Goal: Task Accomplishment & Management: Use online tool/utility

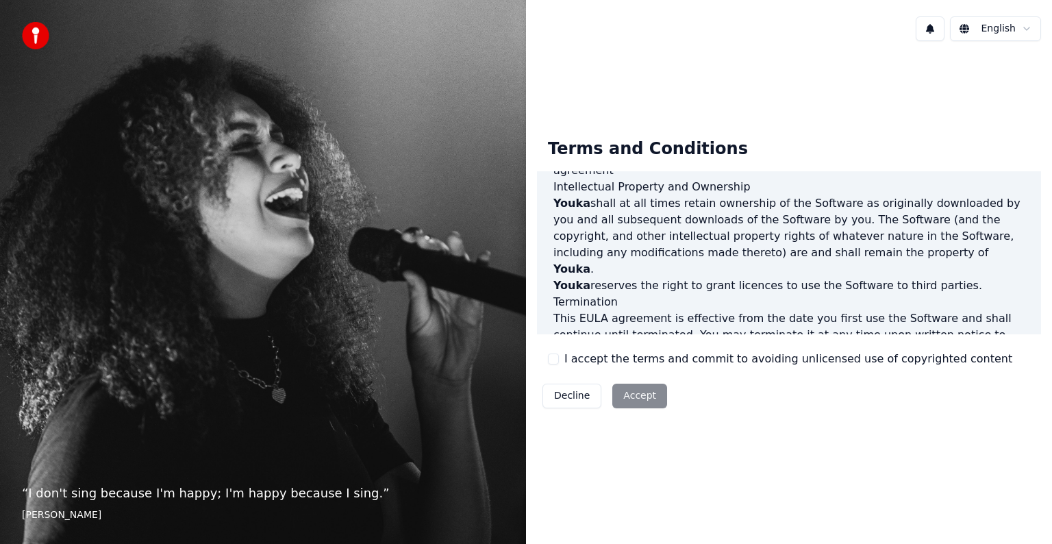
scroll to position [741, 0]
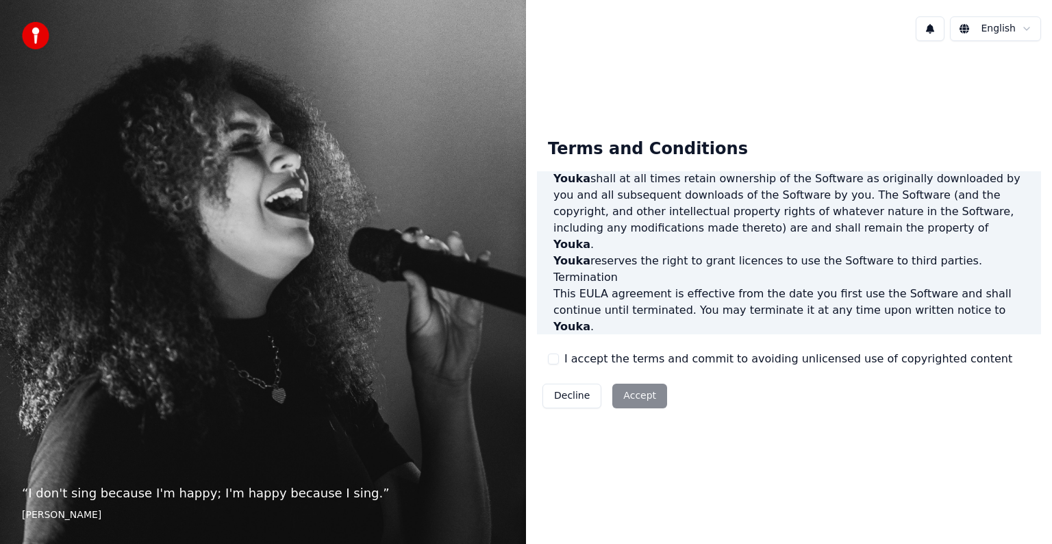
click at [600, 358] on label "I accept the terms and commit to avoiding unlicensed use of copyrighted content" at bounding box center [789, 359] width 448 height 16
click at [559, 358] on button "I accept the terms and commit to avoiding unlicensed use of copyrighted content" at bounding box center [553, 359] width 11 height 11
click at [643, 397] on button "Accept" at bounding box center [639, 396] width 55 height 25
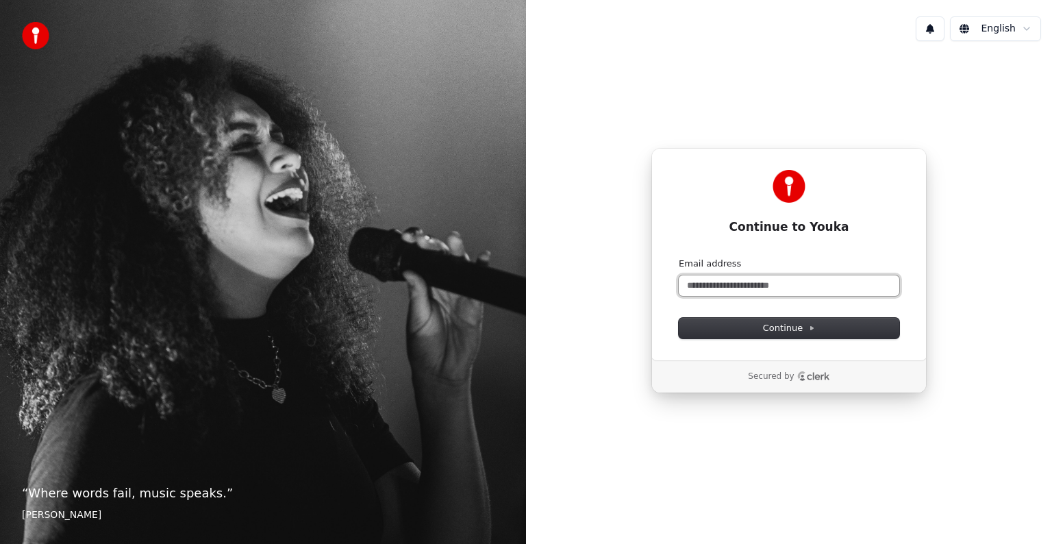
click at [700, 288] on input "Email address" at bounding box center [789, 285] width 221 height 21
click at [785, 326] on span "Continue" at bounding box center [789, 328] width 52 height 12
type input "**********"
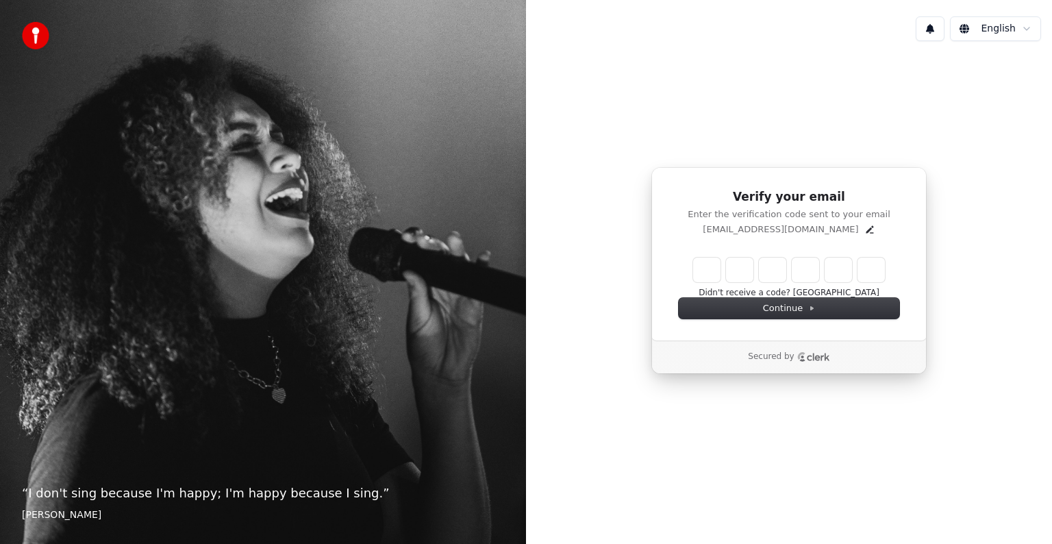
click at [717, 273] on input "Enter verification code" at bounding box center [789, 270] width 192 height 25
type input "******"
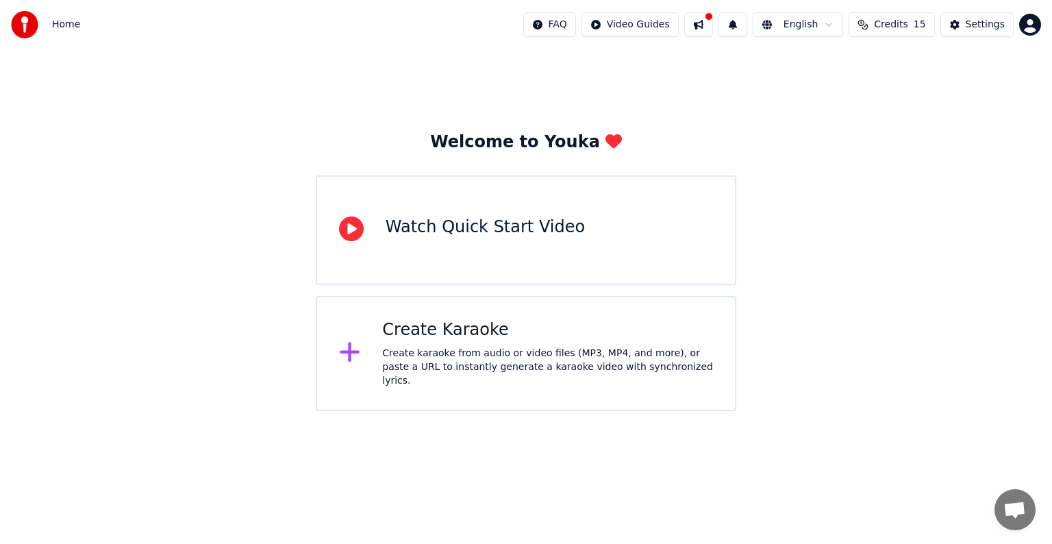
click at [346, 235] on icon at bounding box center [351, 228] width 25 height 25
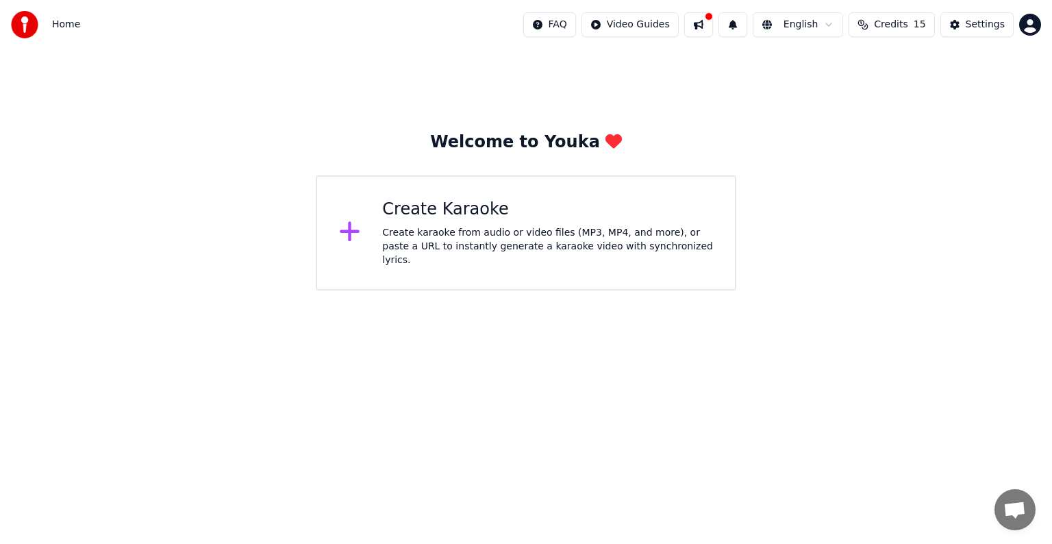
click at [456, 236] on div "Create karaoke from audio or video files (MP3, MP4, and more), or paste a URL t…" at bounding box center [547, 246] width 331 height 41
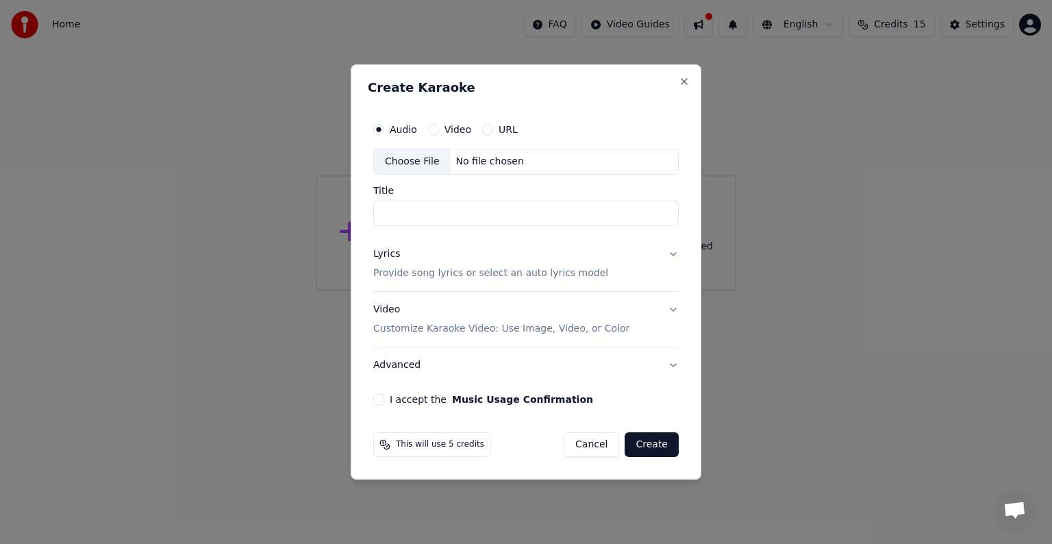
click at [454, 129] on label "Video" at bounding box center [458, 130] width 27 height 10
click at [439, 129] on button "Video" at bounding box center [433, 129] width 11 height 11
click at [467, 162] on div "No file chosen" at bounding box center [490, 162] width 79 height 14
type input "**********"
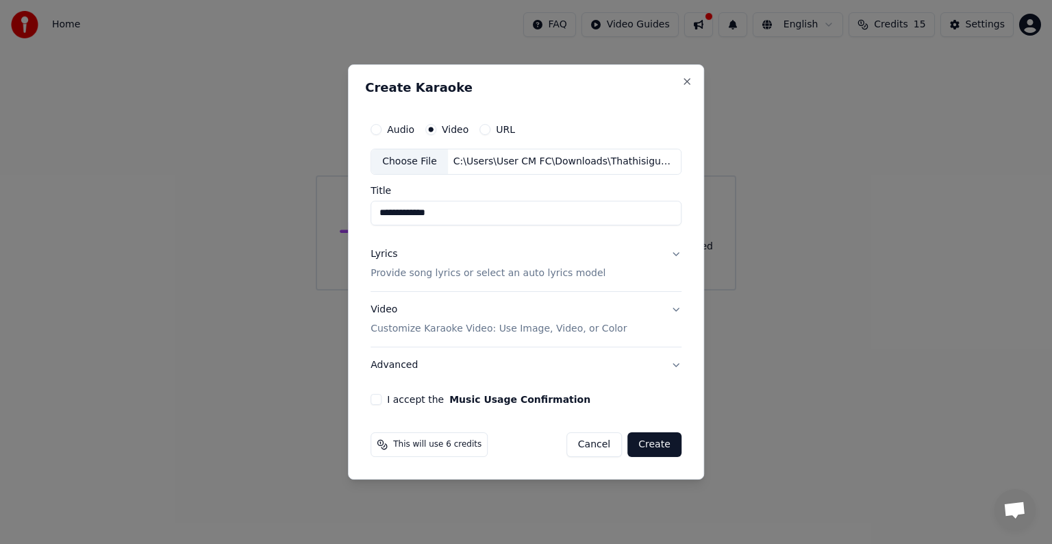
click at [380, 397] on button "I accept the Music Usage Confirmation" at bounding box center [376, 399] width 11 height 11
click at [658, 447] on button "Create" at bounding box center [655, 444] width 54 height 25
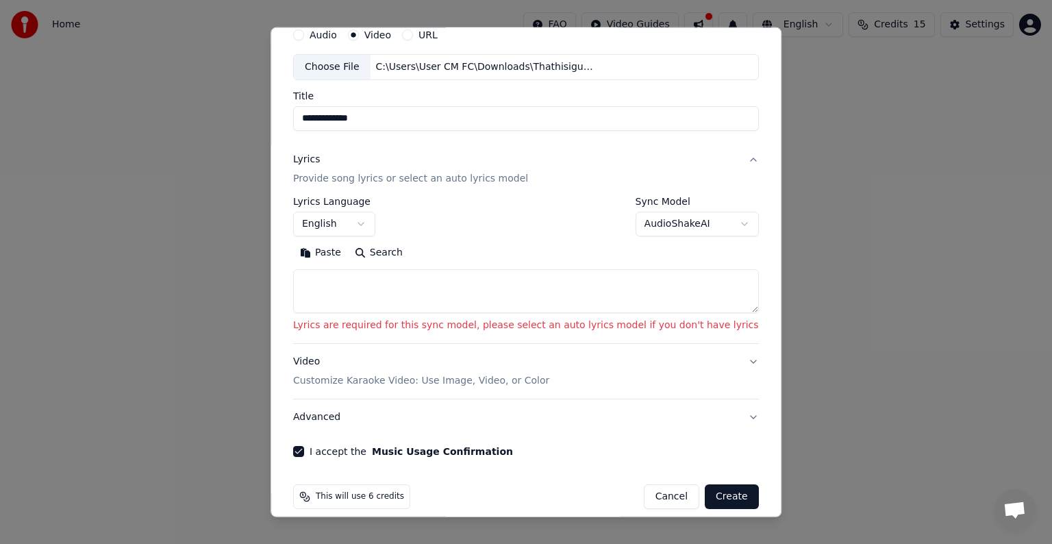
scroll to position [69, 0]
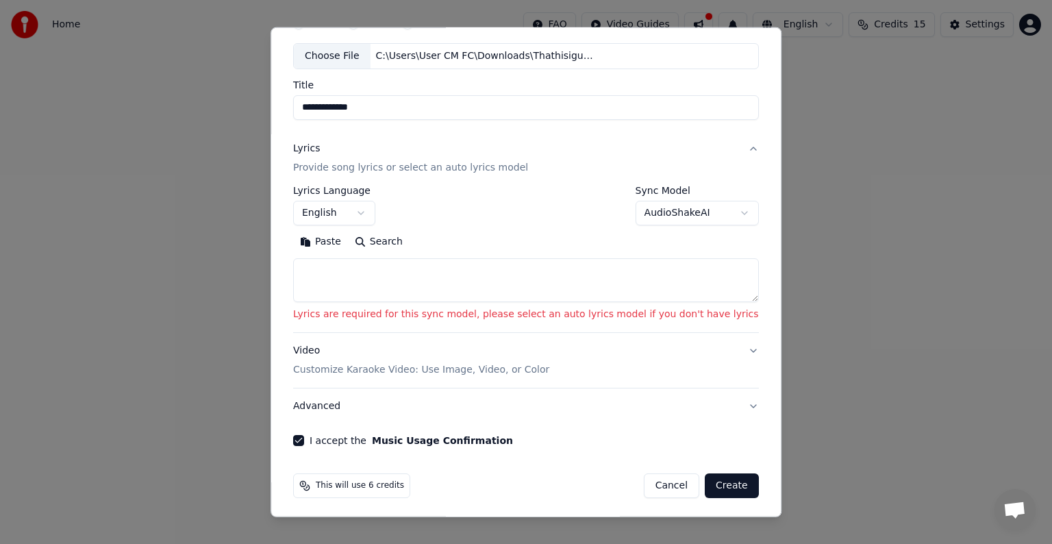
click at [708, 212] on body "**********" at bounding box center [526, 145] width 1052 height 290
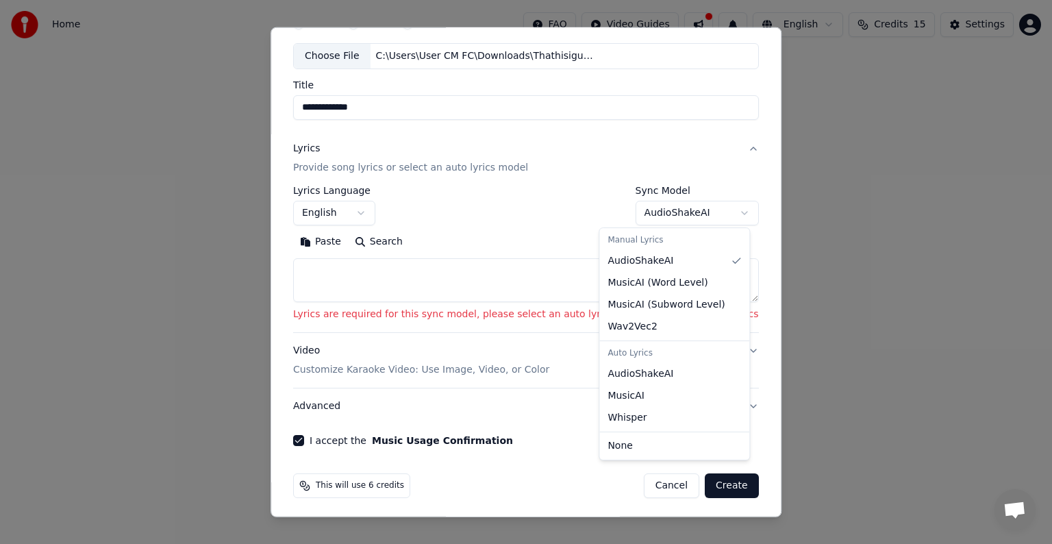
click at [708, 212] on body "**********" at bounding box center [526, 145] width 1052 height 290
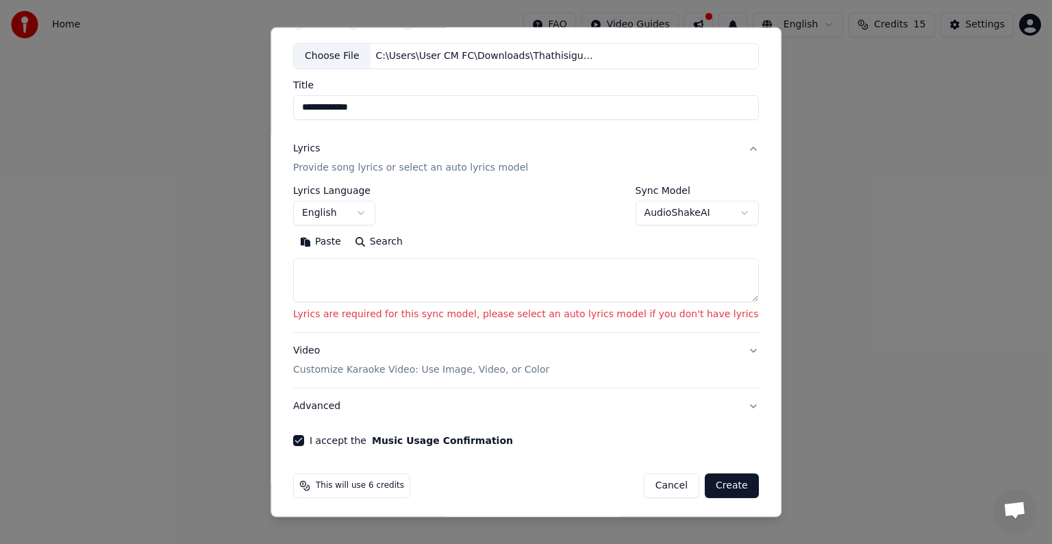
click at [706, 486] on button "Create" at bounding box center [732, 485] width 54 height 25
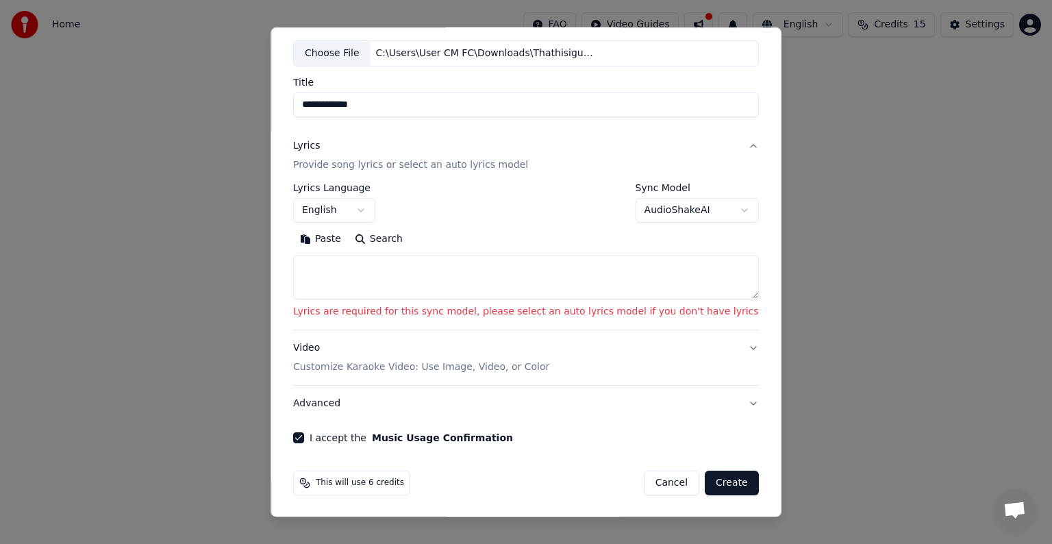
click at [433, 168] on p "Provide song lyrics or select an auto lyrics model" at bounding box center [410, 165] width 235 height 14
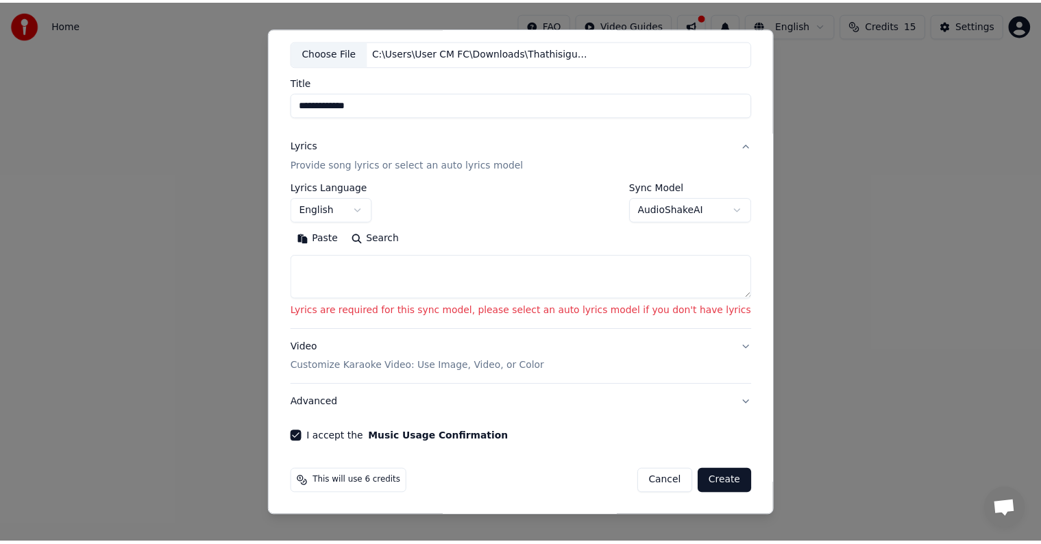
scroll to position [0, 0]
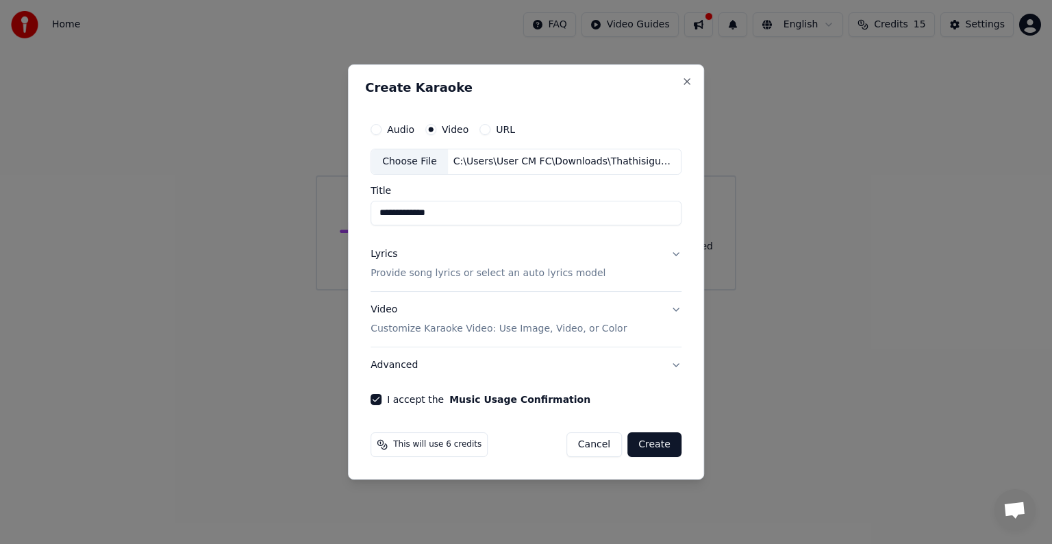
click at [656, 441] on button "Create" at bounding box center [655, 444] width 54 height 25
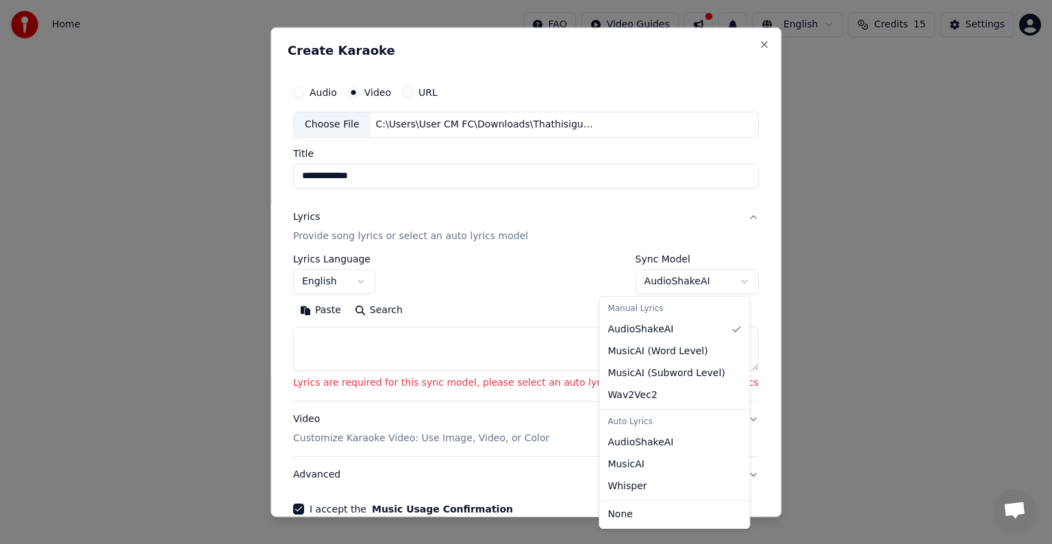
click at [707, 282] on body "**********" at bounding box center [526, 145] width 1052 height 290
select select "**********"
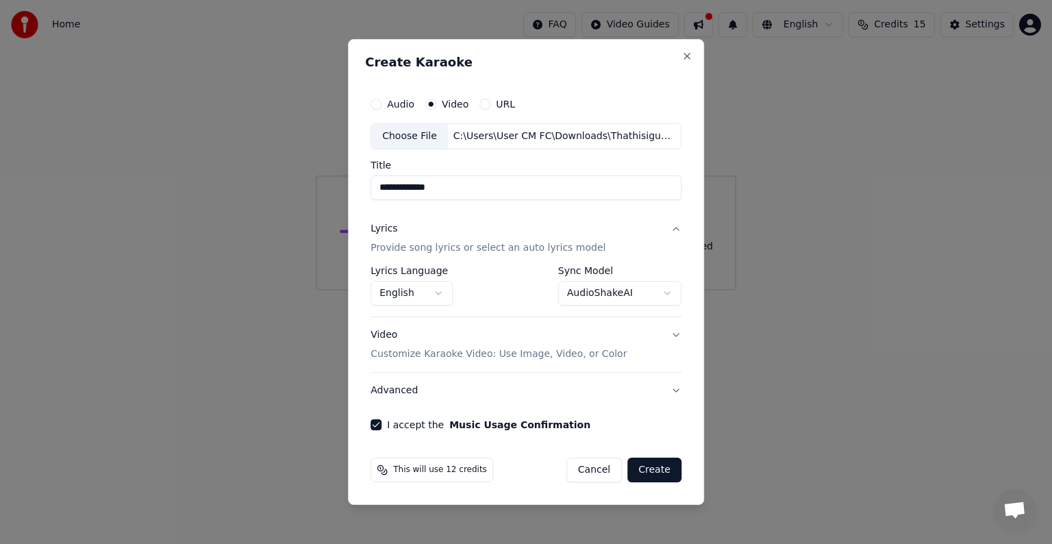
click at [662, 474] on button "Create" at bounding box center [655, 470] width 54 height 25
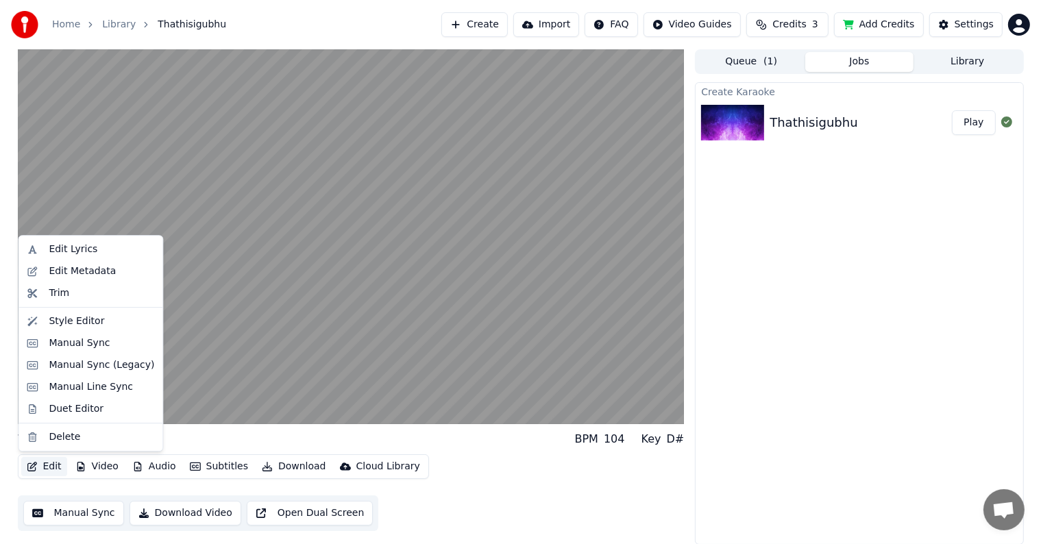
click at [47, 465] on button "Edit" at bounding box center [44, 466] width 46 height 19
click at [104, 251] on div "Edit Lyrics" at bounding box center [102, 250] width 106 height 14
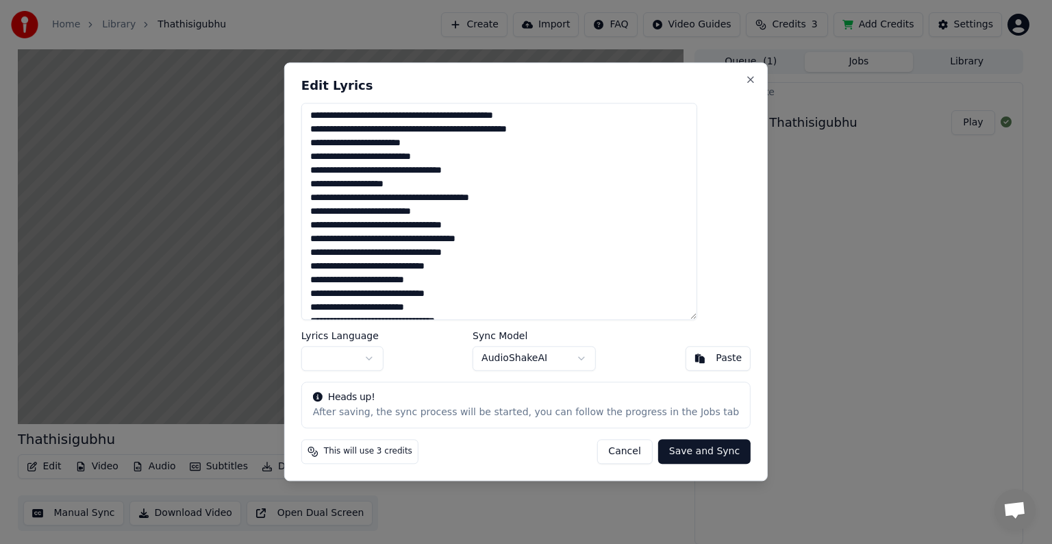
click at [384, 359] on button "button" at bounding box center [342, 359] width 82 height 25
click at [604, 454] on button "Cancel" at bounding box center [624, 452] width 55 height 25
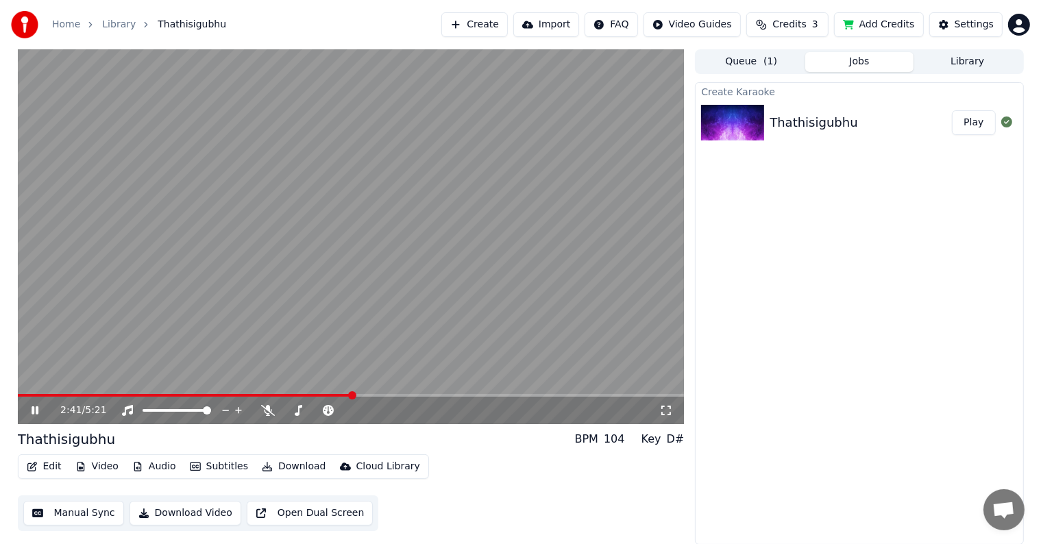
drag, startPoint x: 343, startPoint y: 397, endPoint x: 33, endPoint y: 419, distance: 311.2
click at [33, 420] on div "2:41 / 5:21" at bounding box center [351, 410] width 667 height 27
drag, startPoint x: 351, startPoint y: 393, endPoint x: 84, endPoint y: 386, distance: 266.6
click at [101, 382] on video at bounding box center [351, 236] width 667 height 375
click at [30, 397] on div "2:44 / 5:21" at bounding box center [351, 410] width 667 height 27
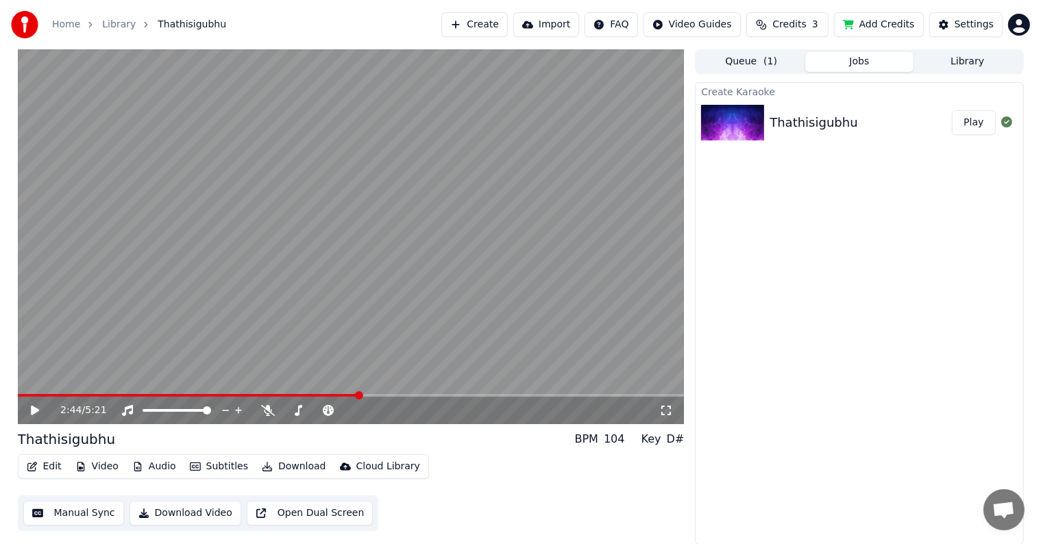
click at [40, 393] on video at bounding box center [351, 236] width 667 height 375
click at [18, 398] on span at bounding box center [22, 395] width 8 height 8
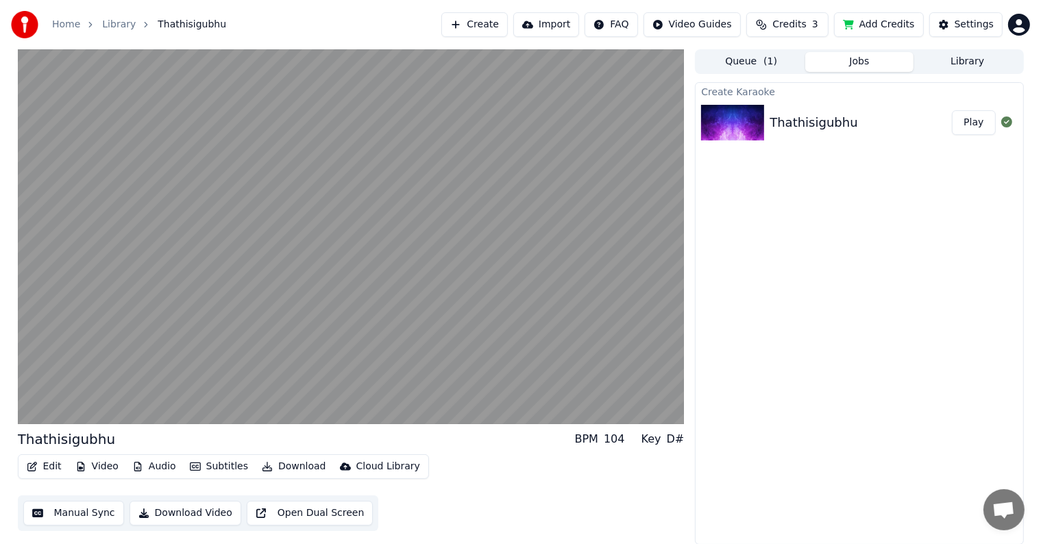
click at [291, 463] on button "Download" at bounding box center [293, 466] width 75 height 19
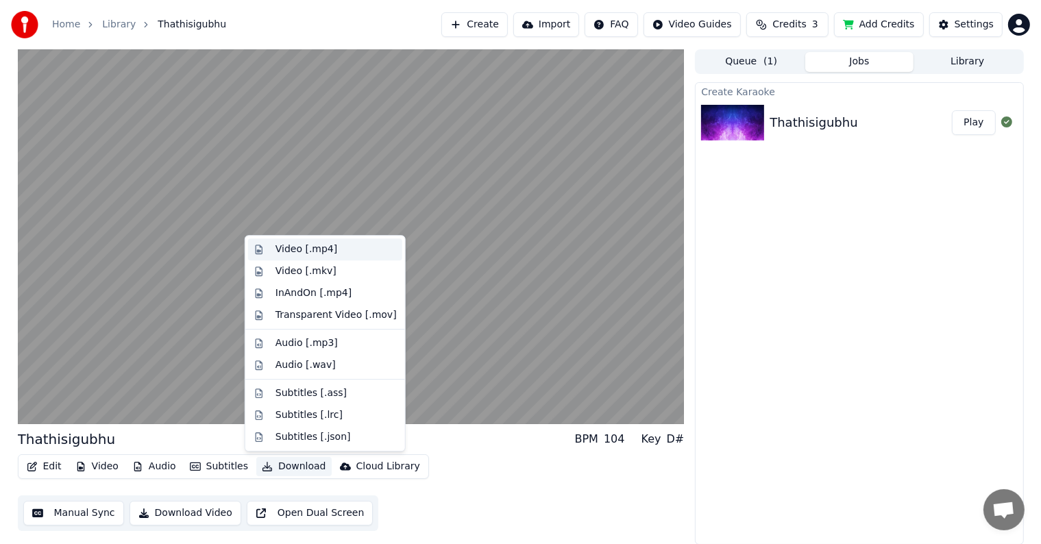
click at [297, 253] on div "Video [.mp4]" at bounding box center [306, 250] width 62 height 14
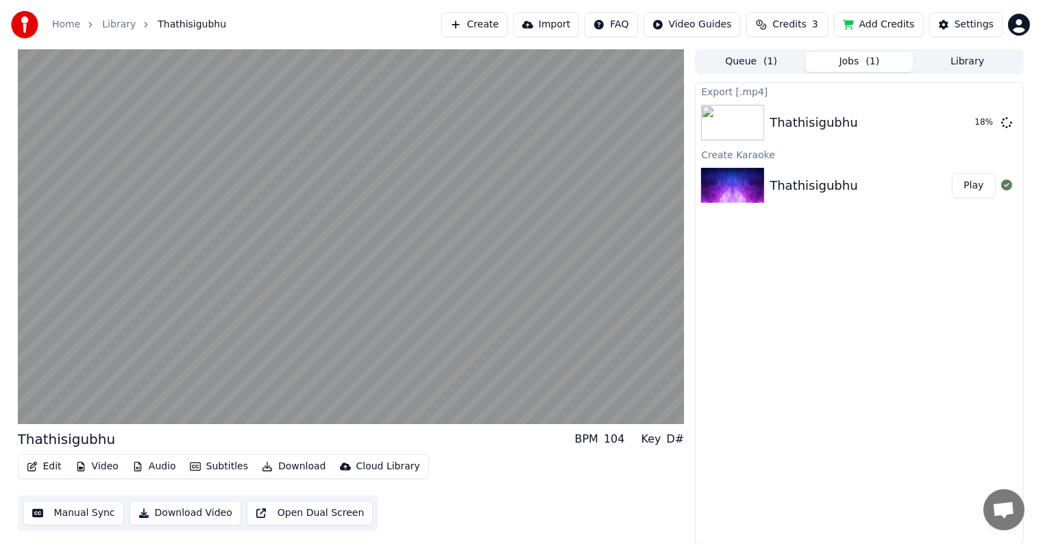
click at [186, 511] on button "Download Video" at bounding box center [185, 513] width 112 height 25
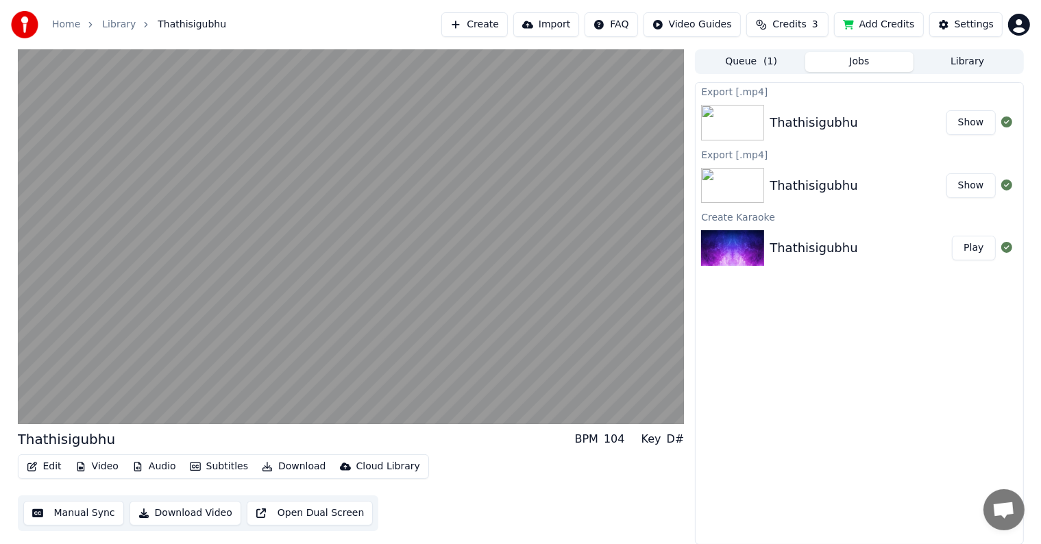
click at [97, 465] on button "Video" at bounding box center [97, 466] width 54 height 19
click at [866, 409] on div "Export [.mp4] Thathisigubhu Show Export [.mp4] Thathisigubhu Show Create Karaok…" at bounding box center [859, 313] width 328 height 462
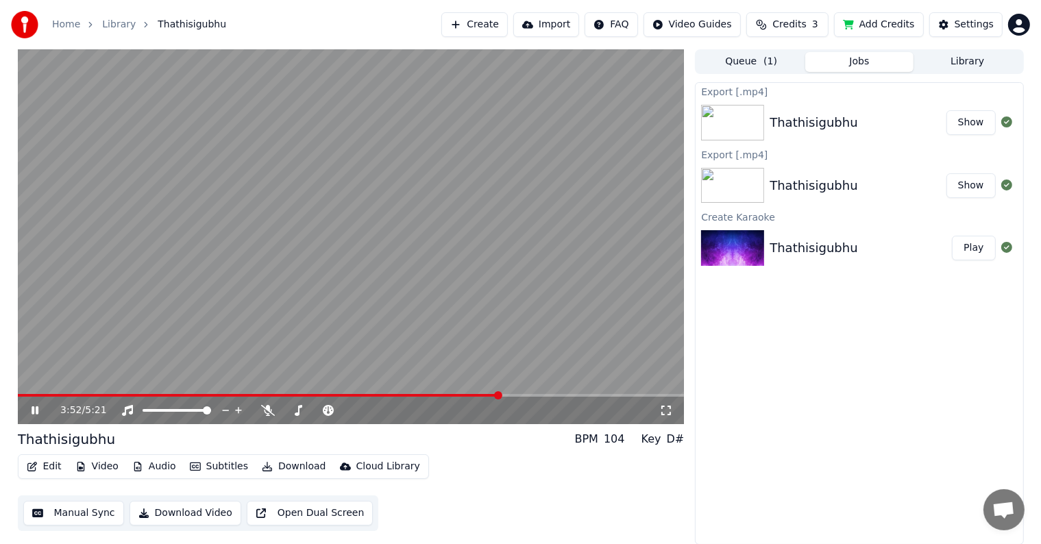
click at [30, 406] on icon at bounding box center [45, 410] width 32 height 11
click at [969, 125] on button "Show" at bounding box center [970, 122] width 49 height 25
click at [968, 186] on button "Show" at bounding box center [970, 185] width 49 height 25
click at [974, 247] on button "Play" at bounding box center [973, 248] width 43 height 25
click at [87, 396] on span at bounding box center [351, 395] width 667 height 3
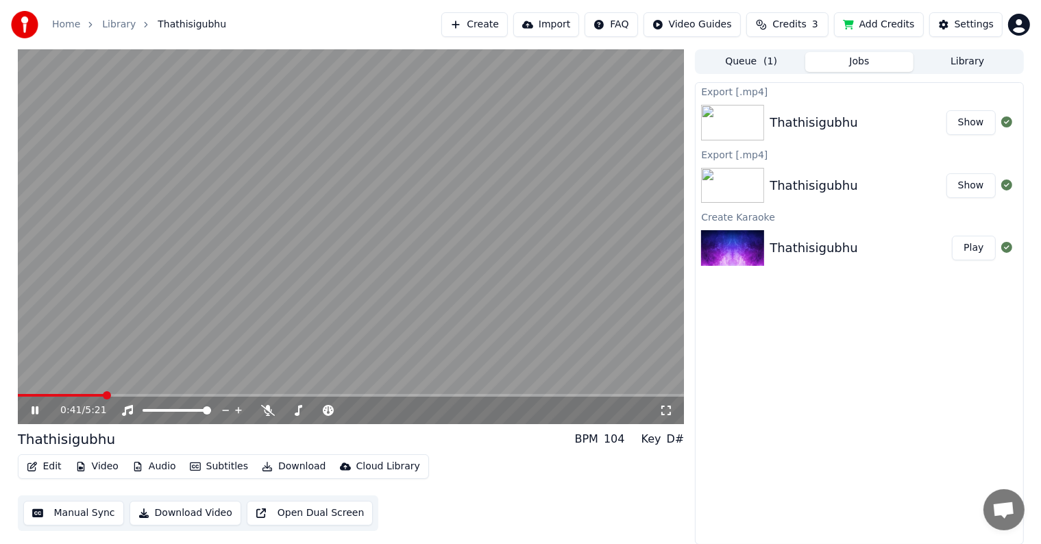
click at [130, 395] on span at bounding box center [351, 395] width 667 height 3
click at [181, 396] on span at bounding box center [351, 395] width 667 height 3
click at [734, 367] on div "Export [.mp4] Thathisigubhu Show Export [.mp4] Thathisigubhu Show Create Karaok…" at bounding box center [859, 313] width 328 height 462
click at [34, 408] on icon at bounding box center [35, 410] width 7 height 8
click at [965, 127] on button "Show" at bounding box center [970, 122] width 49 height 25
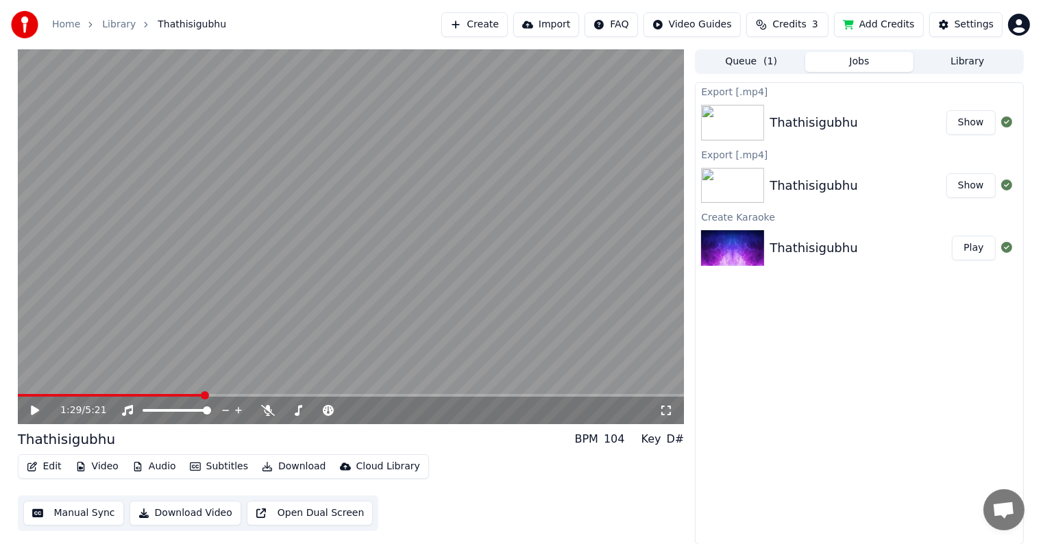
click at [495, 27] on button "Create" at bounding box center [474, 24] width 66 height 25
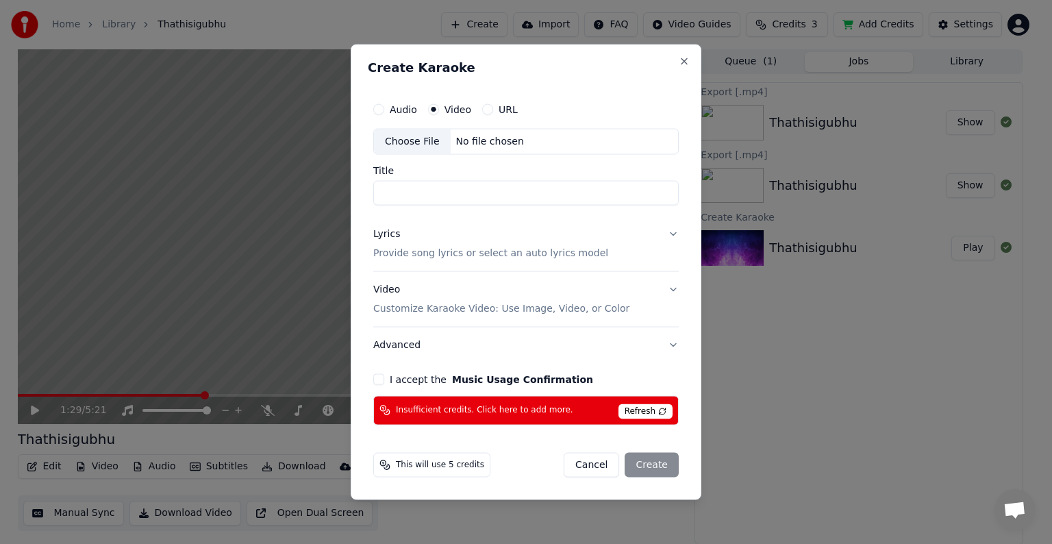
click at [655, 410] on span "Refresh" at bounding box center [646, 411] width 54 height 15
click at [491, 408] on span "Insufficient credits. Click here to add more." at bounding box center [484, 410] width 177 height 11
click at [436, 408] on span "Insufficient credits. Click here to add more." at bounding box center [484, 410] width 177 height 11
click at [599, 467] on button "Cancel" at bounding box center [591, 464] width 55 height 25
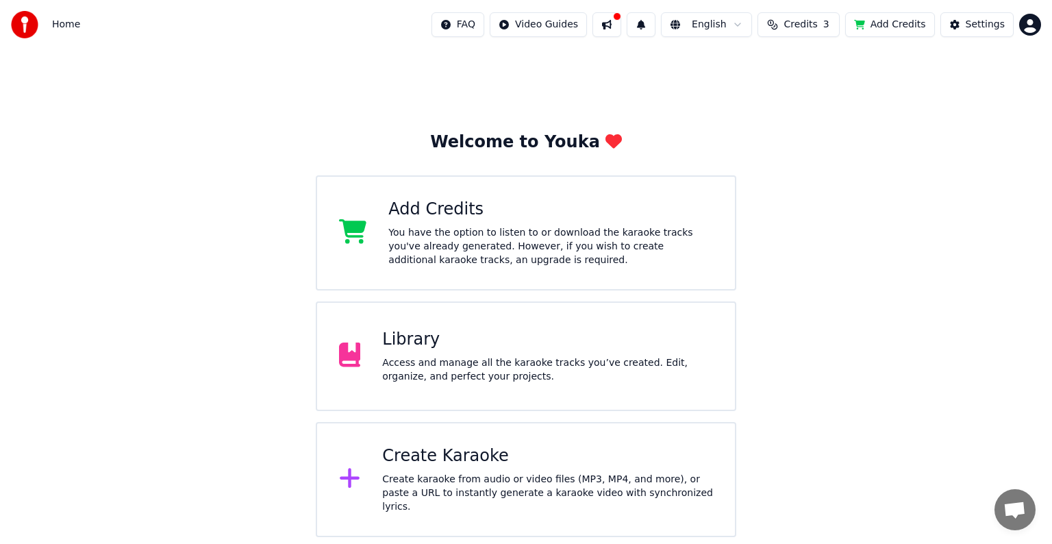
click at [621, 25] on button at bounding box center [607, 24] width 29 height 25
click at [904, 24] on button "Add Credits" at bounding box center [890, 24] width 90 height 25
click at [496, 480] on div "Create karaoke from audio or video files (MP3, MP4, and more), or paste a URL t…" at bounding box center [547, 493] width 331 height 41
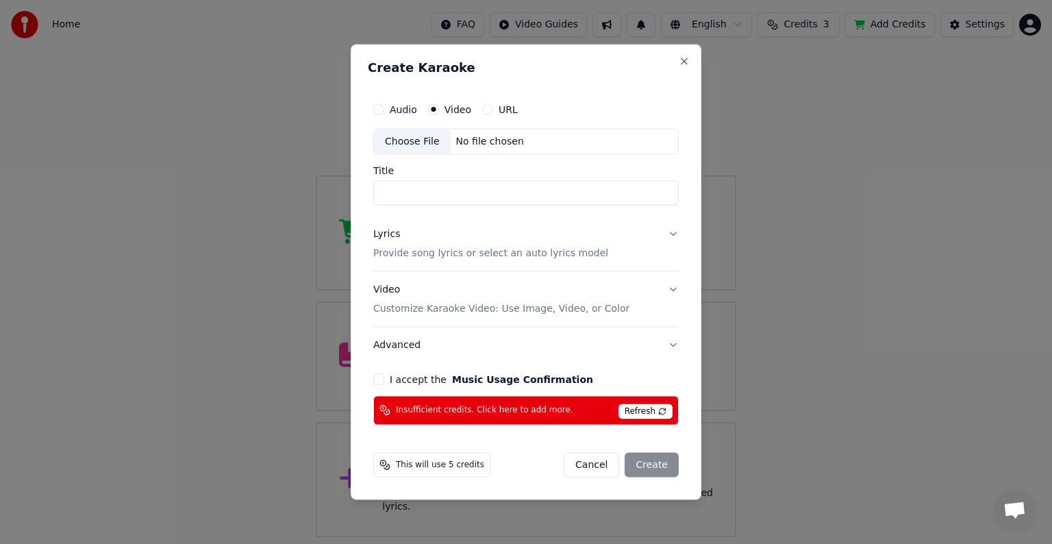
click at [378, 382] on button "I accept the Music Usage Confirmation" at bounding box center [378, 378] width 11 height 11
click at [659, 405] on span "Refresh" at bounding box center [646, 411] width 54 height 15
click at [381, 111] on button "Audio" at bounding box center [378, 109] width 11 height 11
click at [612, 460] on button "Cancel" at bounding box center [591, 464] width 55 height 25
